Goal: Transaction & Acquisition: Purchase product/service

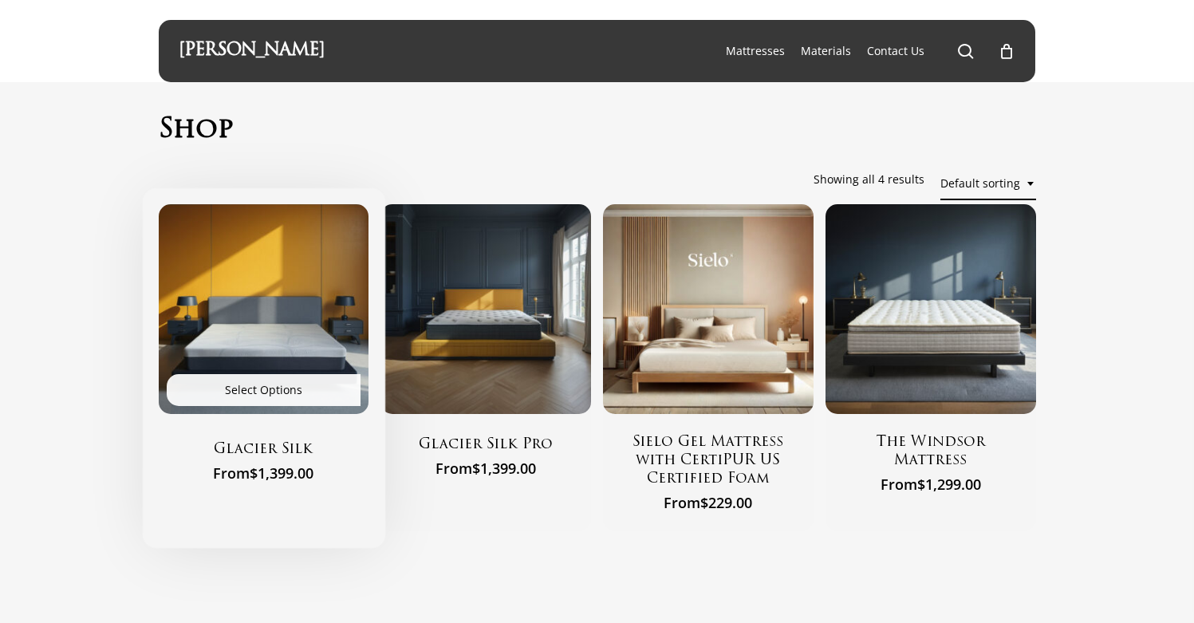
click at [234, 453] on h2 "Glacier Silk" at bounding box center [264, 451] width 171 height 20
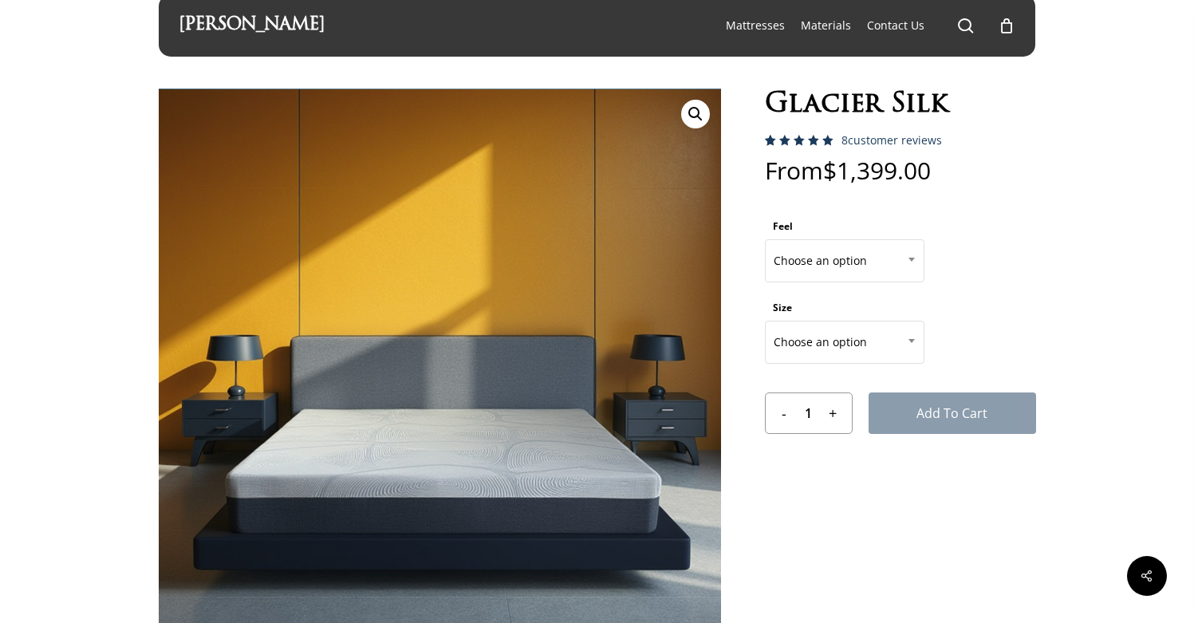
scroll to position [26, 0]
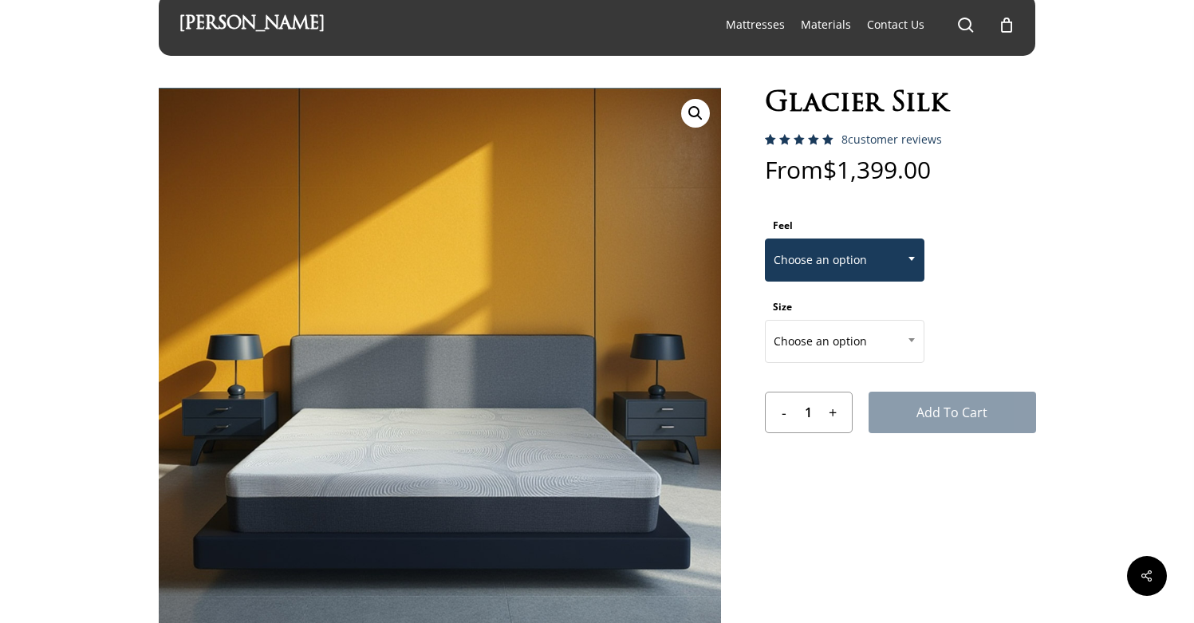
click at [866, 263] on span "Choose an option" at bounding box center [845, 260] width 158 height 34
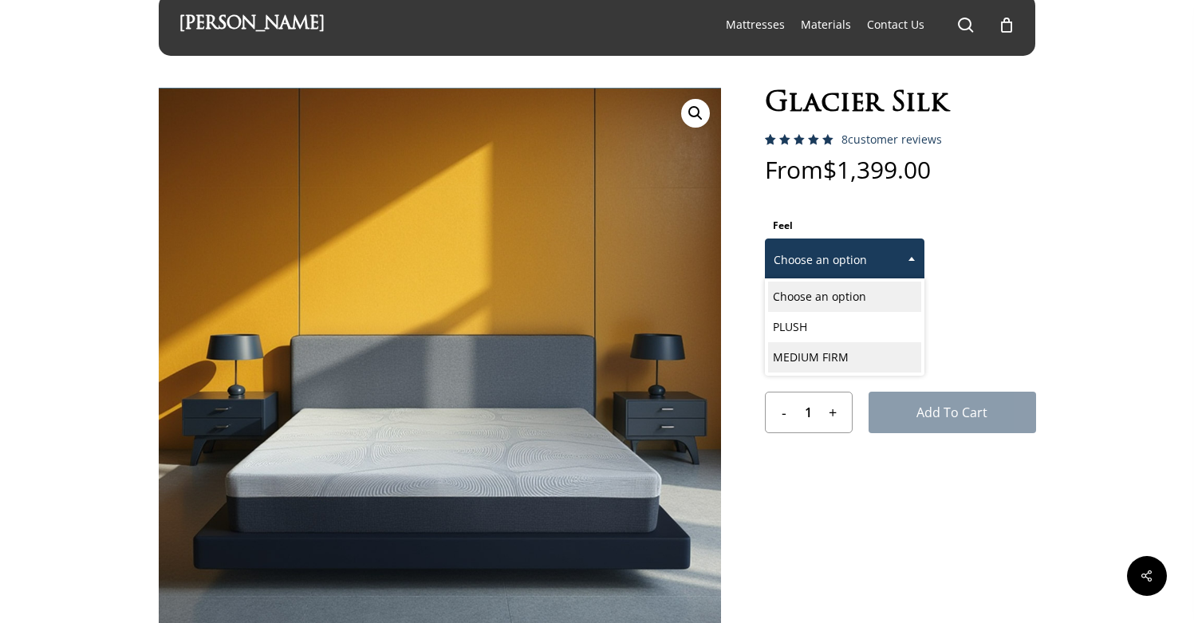
select select "MEDIUM FIRM"
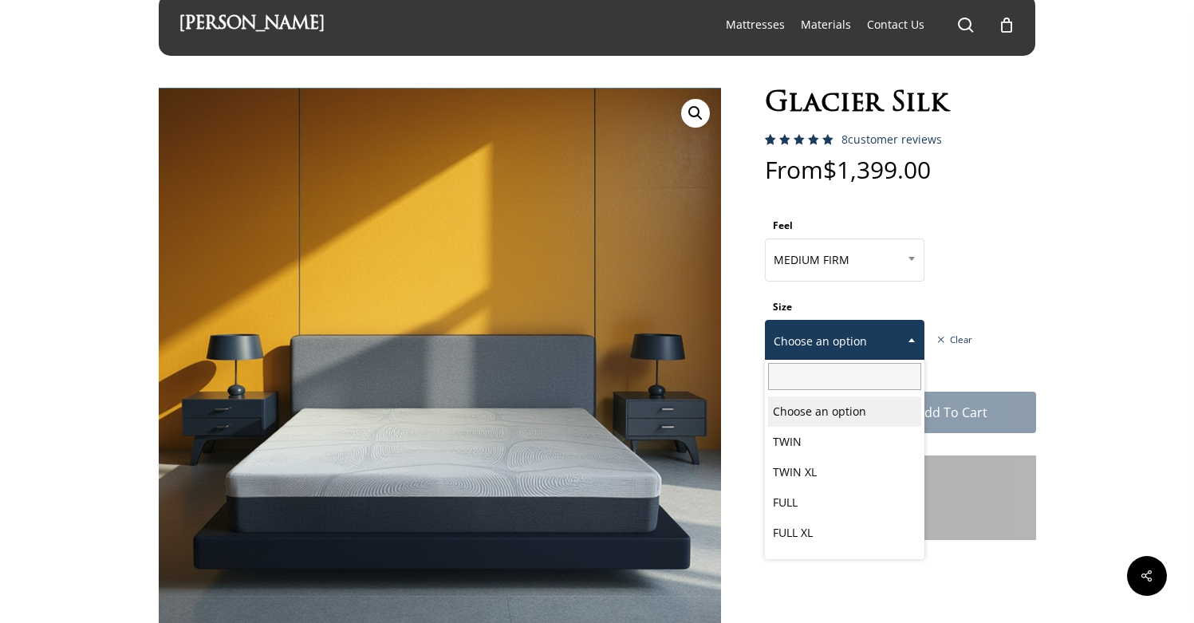
click at [858, 353] on span "Choose an option" at bounding box center [845, 342] width 158 height 34
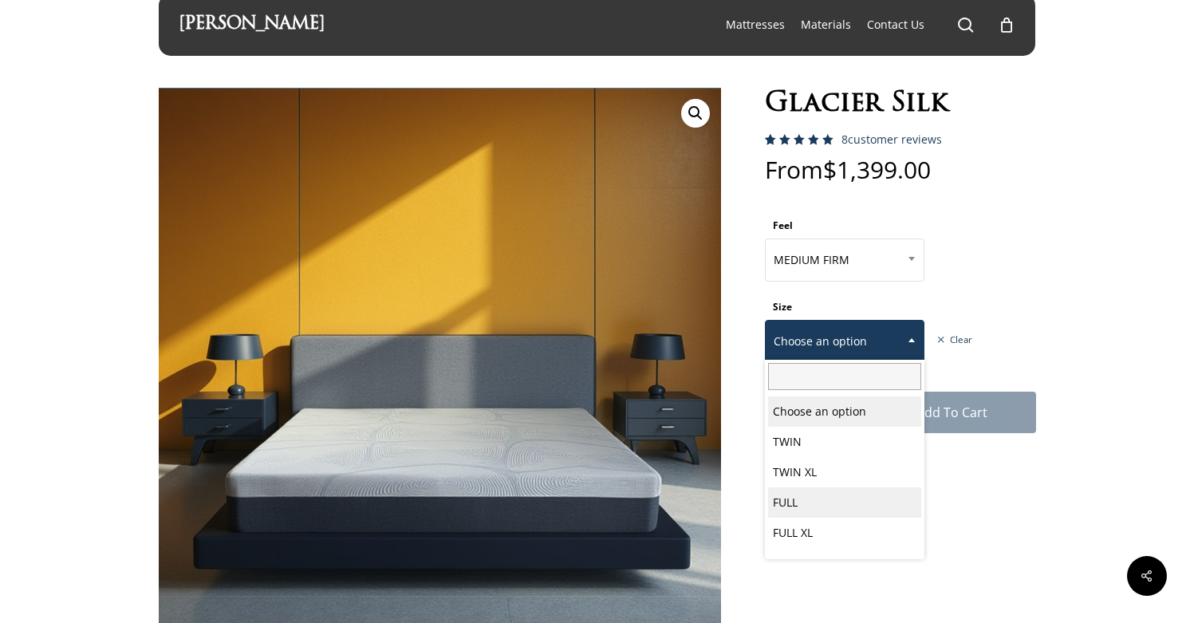
select select "FULL"
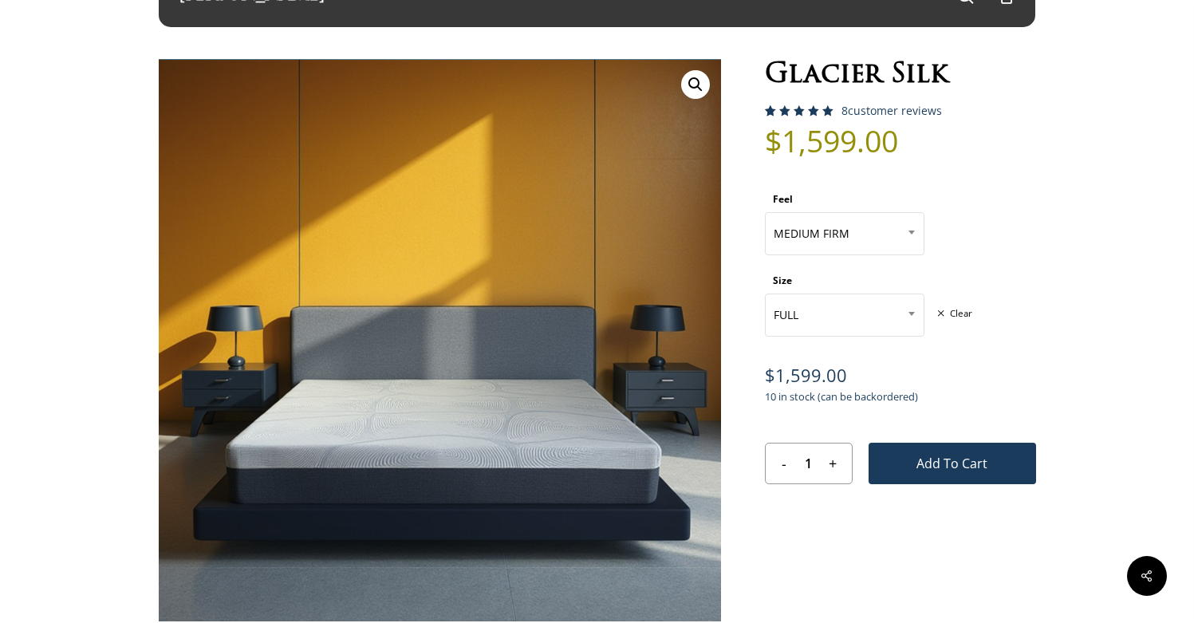
scroll to position [0, 0]
